Goal: Task Accomplishment & Management: Use online tool/utility

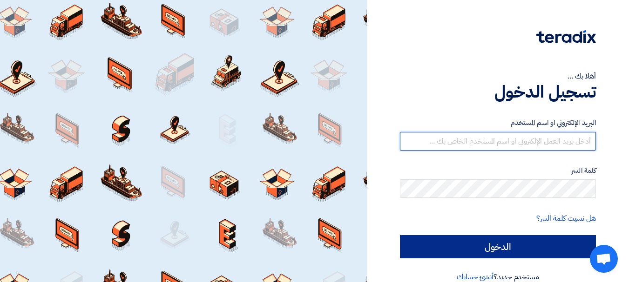
type input "[PERSON_NAME][EMAIL_ADDRESS][PERSON_NAME][DOMAIN_NAME]"
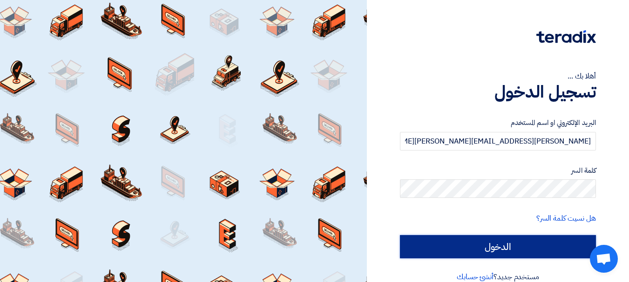
click at [441, 248] on input "الدخول" at bounding box center [498, 246] width 196 height 23
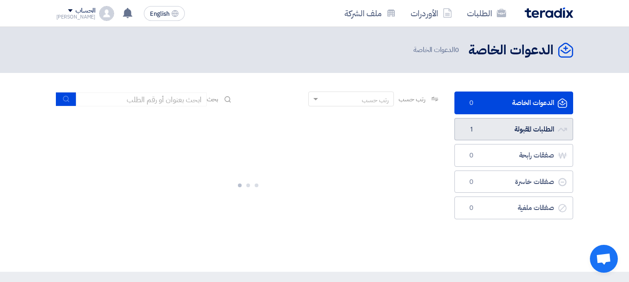
click at [480, 134] on link "الطلبات المقبولة الطلبات المقبولة 1" at bounding box center [513, 129] width 119 height 23
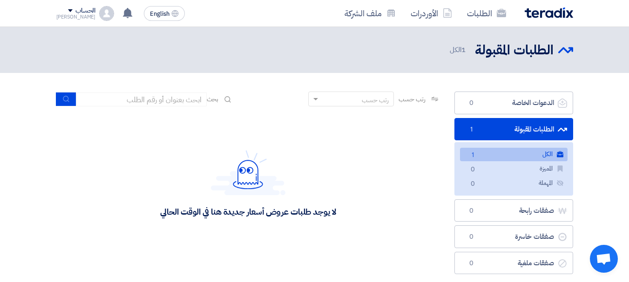
click at [497, 158] on link "الكل الكل 1" at bounding box center [514, 154] width 108 height 13
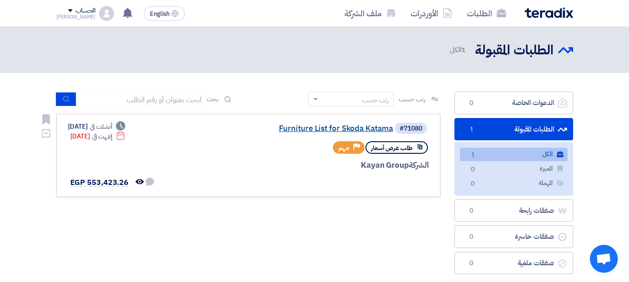
click at [363, 127] on link "Furniture List for Skoda Katama" at bounding box center [300, 129] width 186 height 8
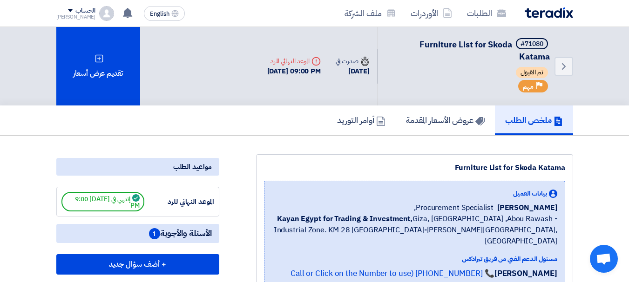
click at [287, 122] on div "ملخص الطلب عروض الأسعار المقدمة أوامر التوريد" at bounding box center [314, 121] width 517 height 30
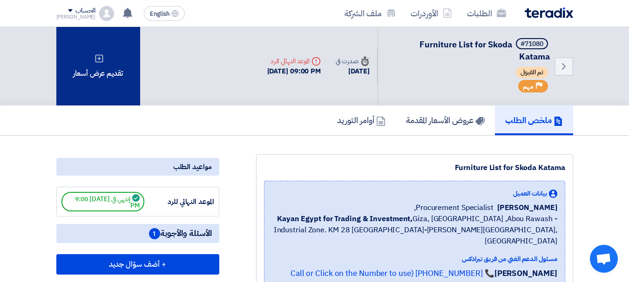
click at [89, 60] on div "تقديم عرض أسعار" at bounding box center [98, 66] width 84 height 79
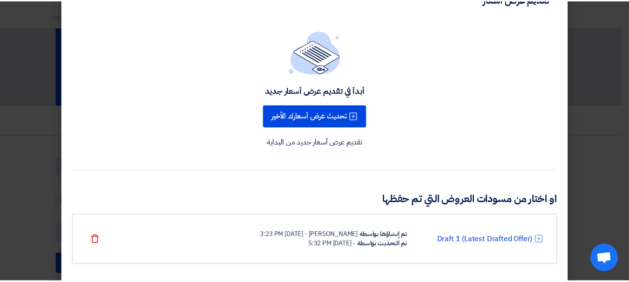
scroll to position [45, 0]
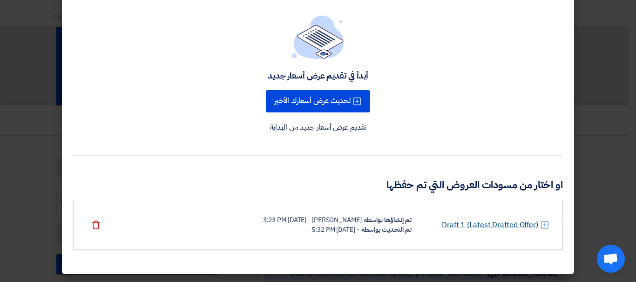
click at [477, 224] on link "Draft 1 (Latest Drafted Offer)" at bounding box center [490, 225] width 96 height 11
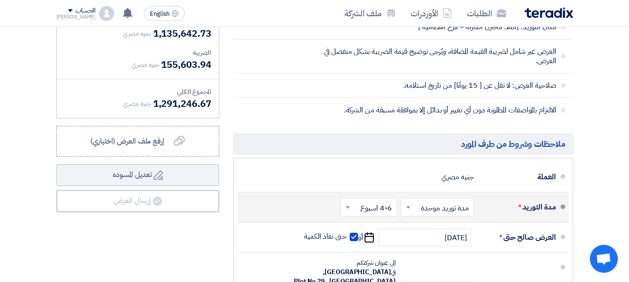
scroll to position [1257, 0]
